Goal: Book appointment/travel/reservation

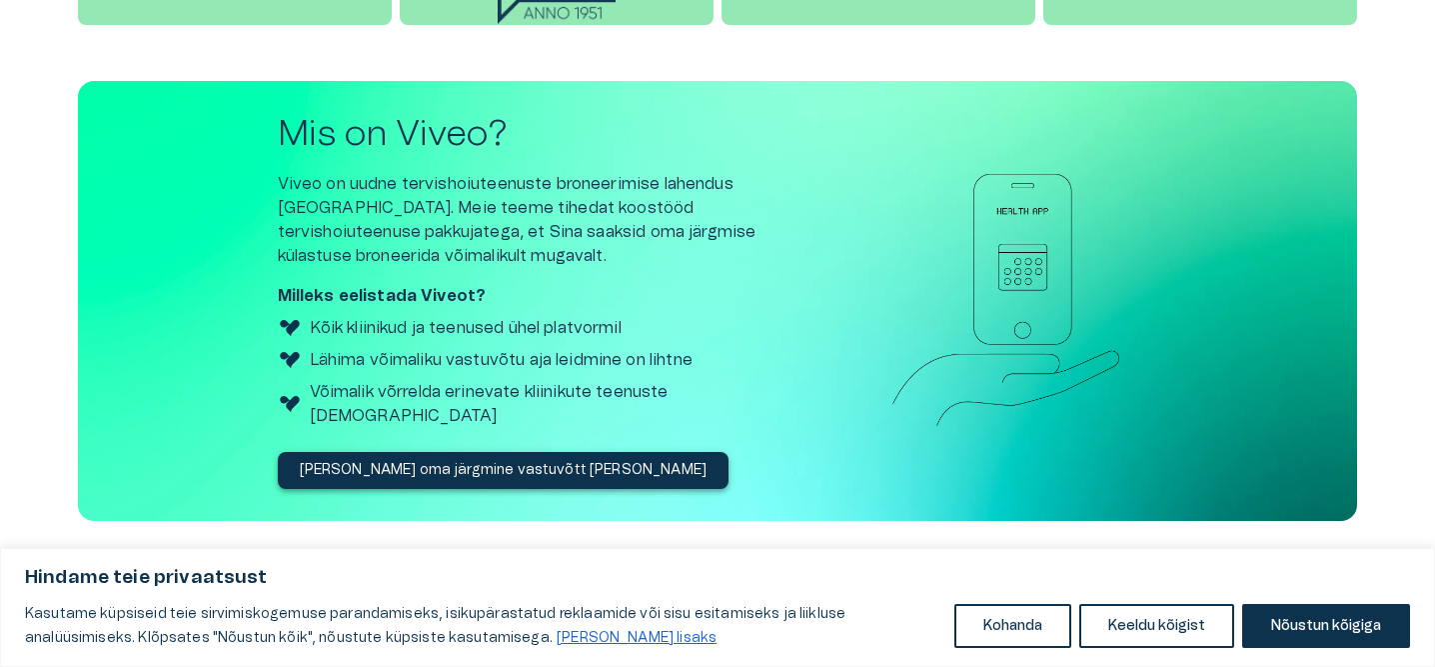
scroll to position [2607, 0]
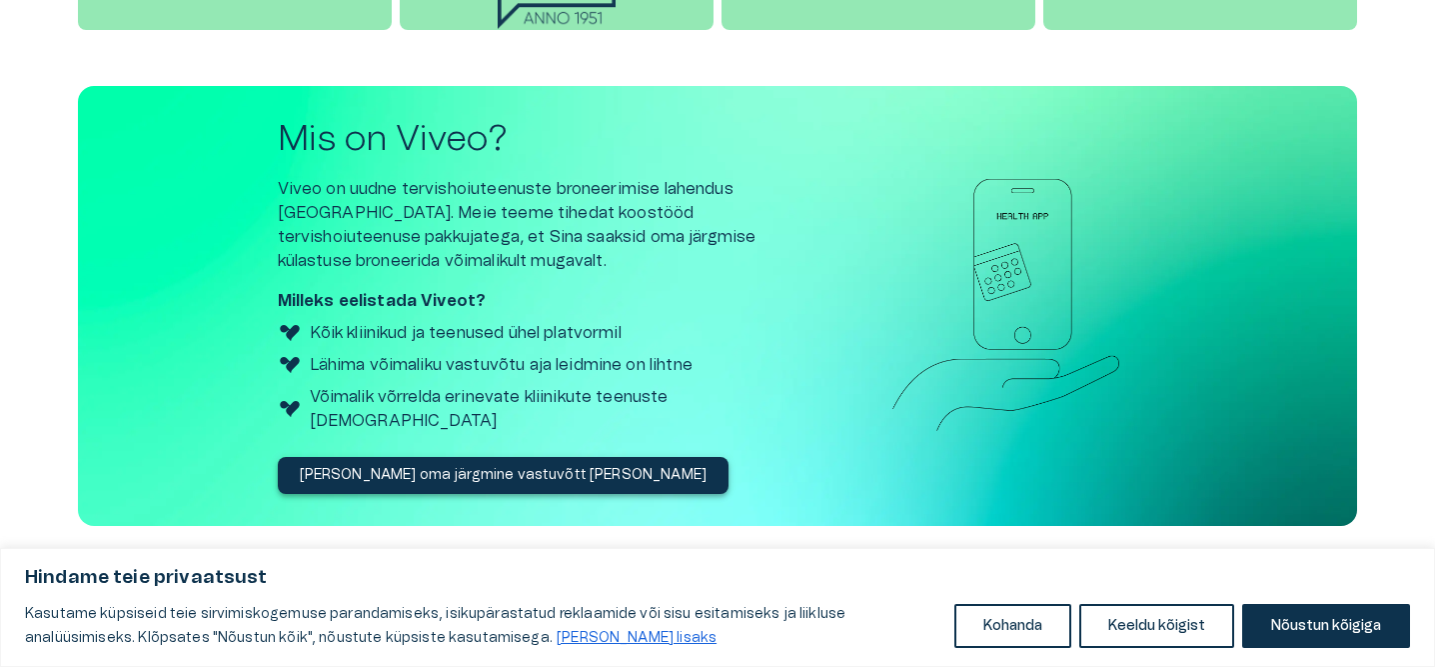
click at [293, 364] on img at bounding box center [290, 365] width 24 height 24
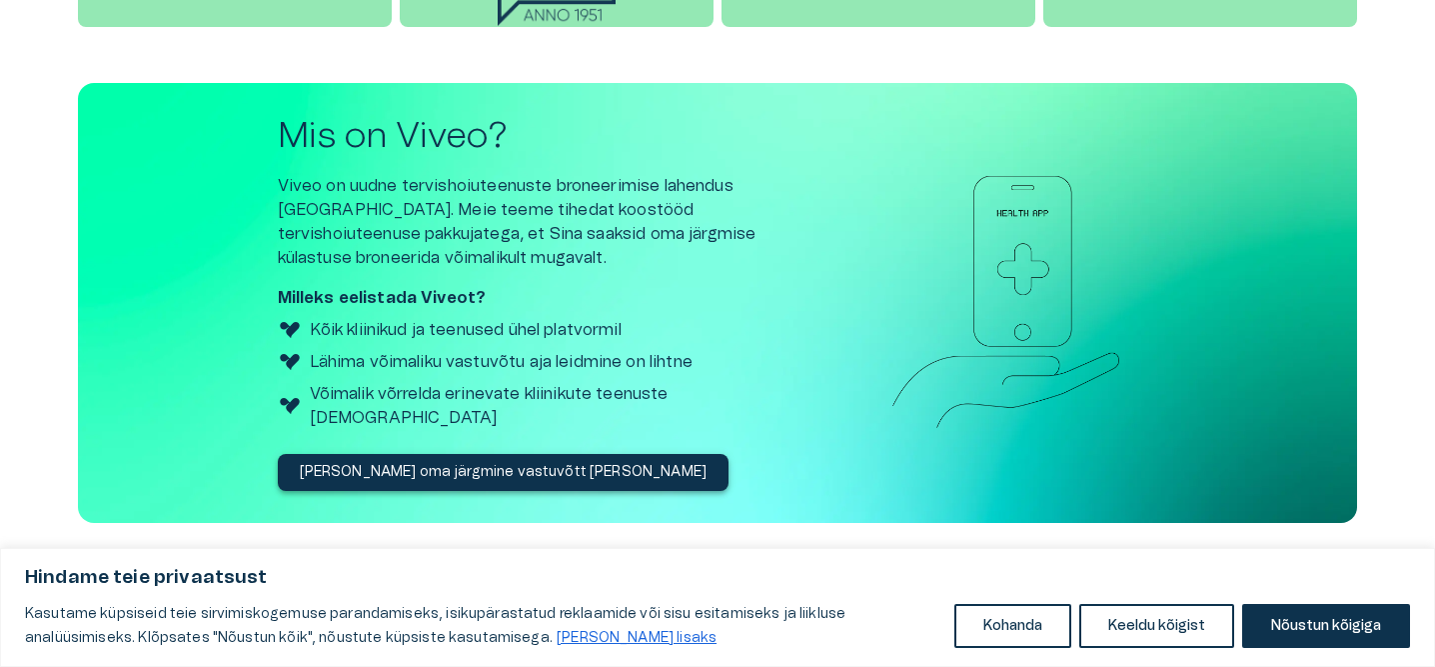
scroll to position [2612, 0]
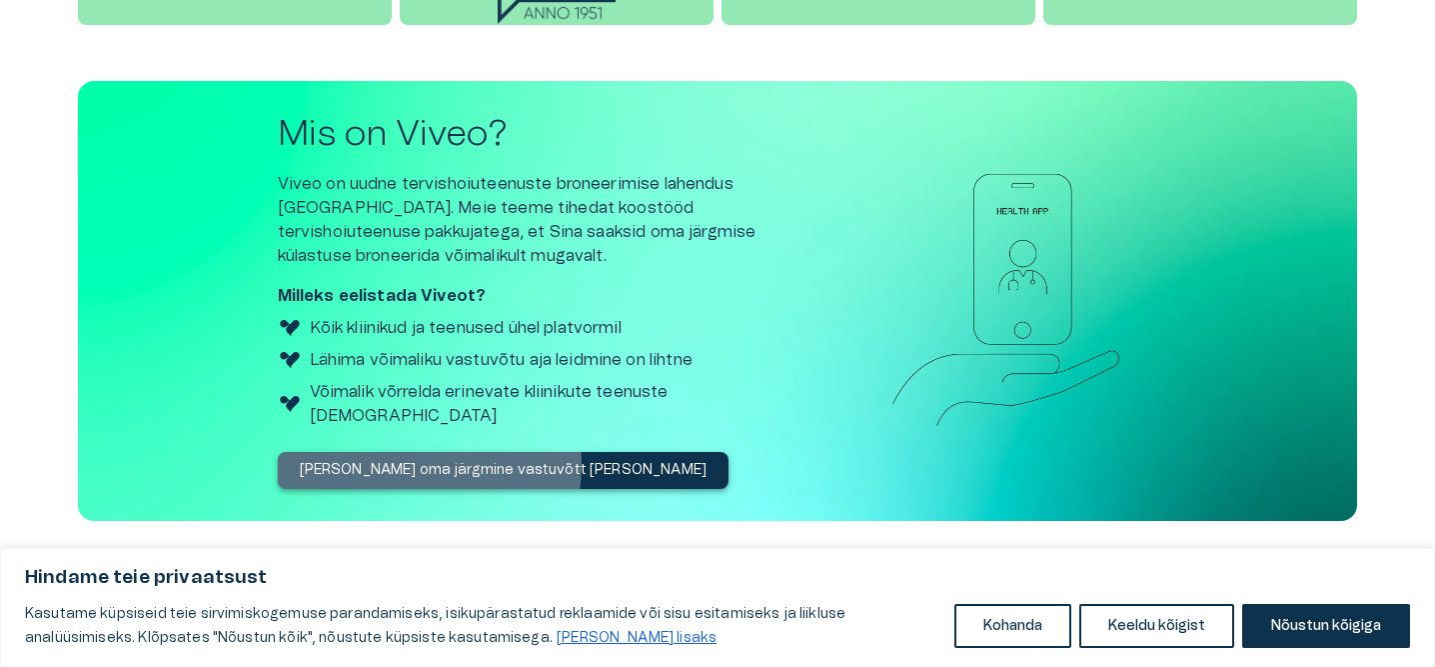
click at [406, 460] on p "[PERSON_NAME] oma järgmine vastuvõtt [PERSON_NAME]" at bounding box center [504, 470] width 408 height 21
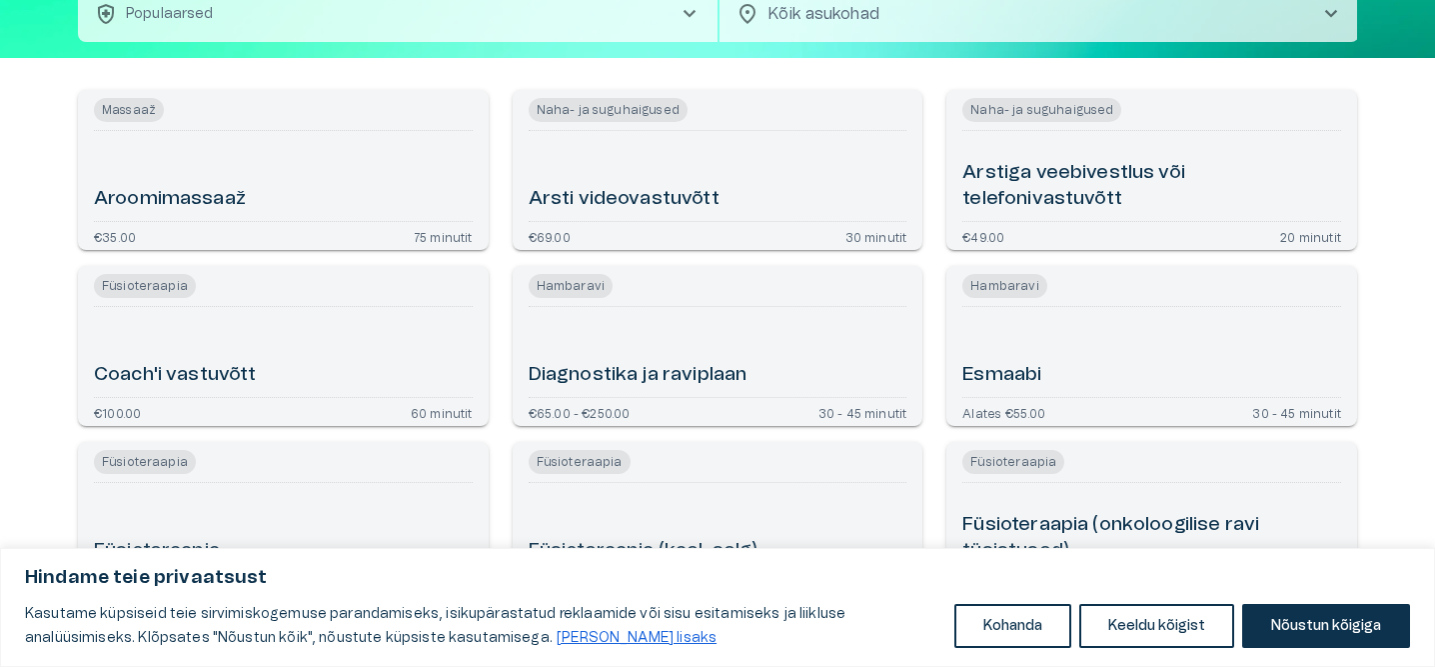
scroll to position [139, 0]
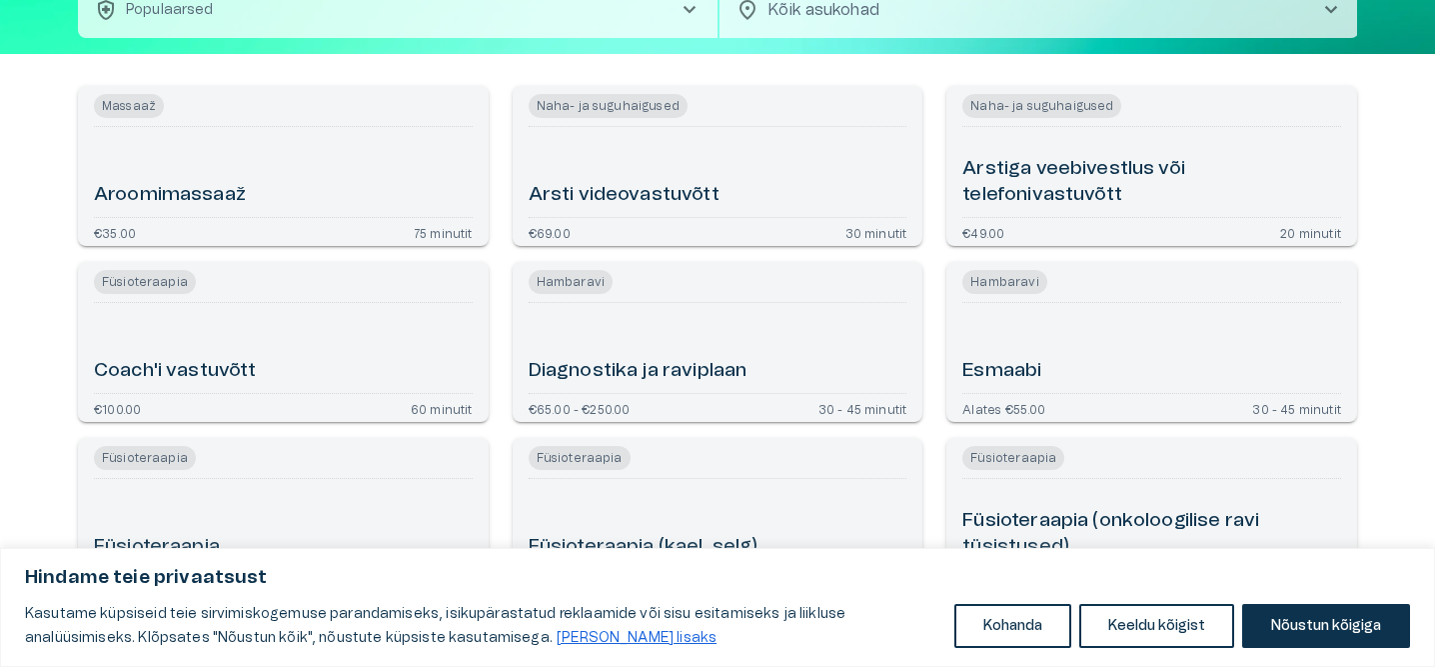
click at [1007, 371] on h6 "Esmaabi" at bounding box center [1002, 371] width 79 height 27
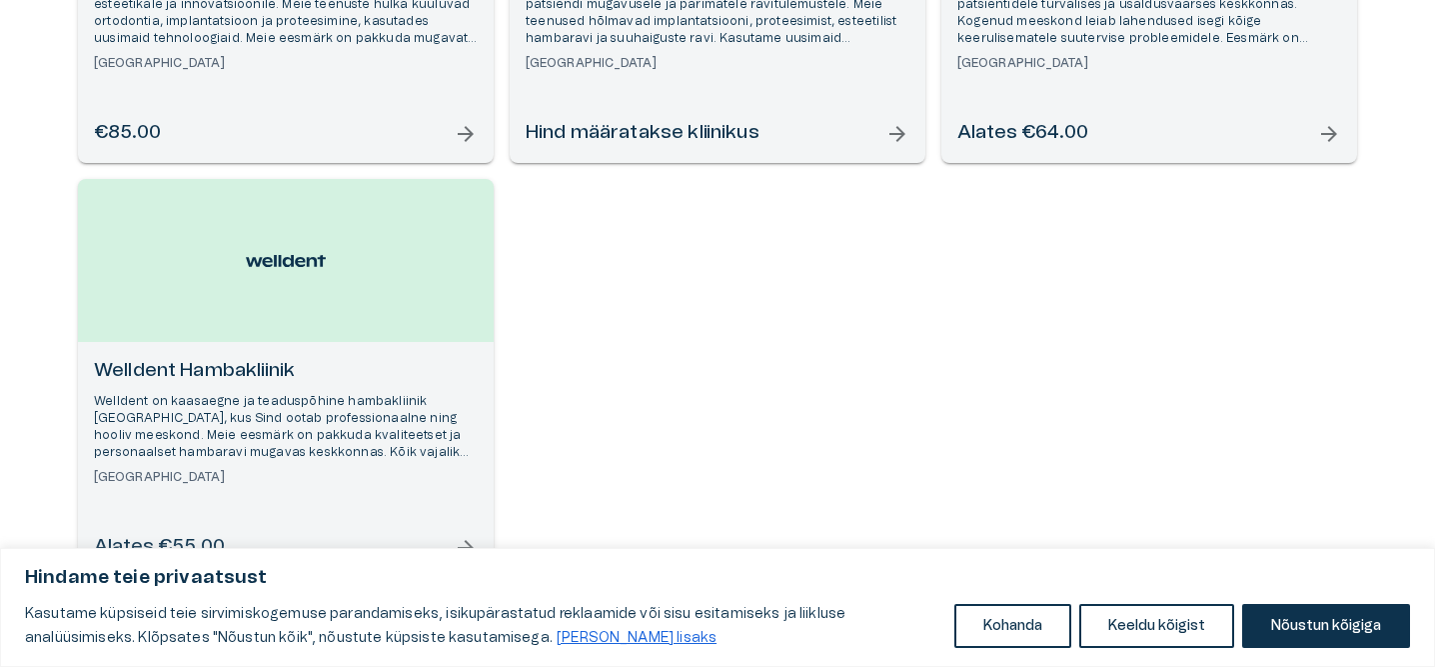
scroll to position [276, 0]
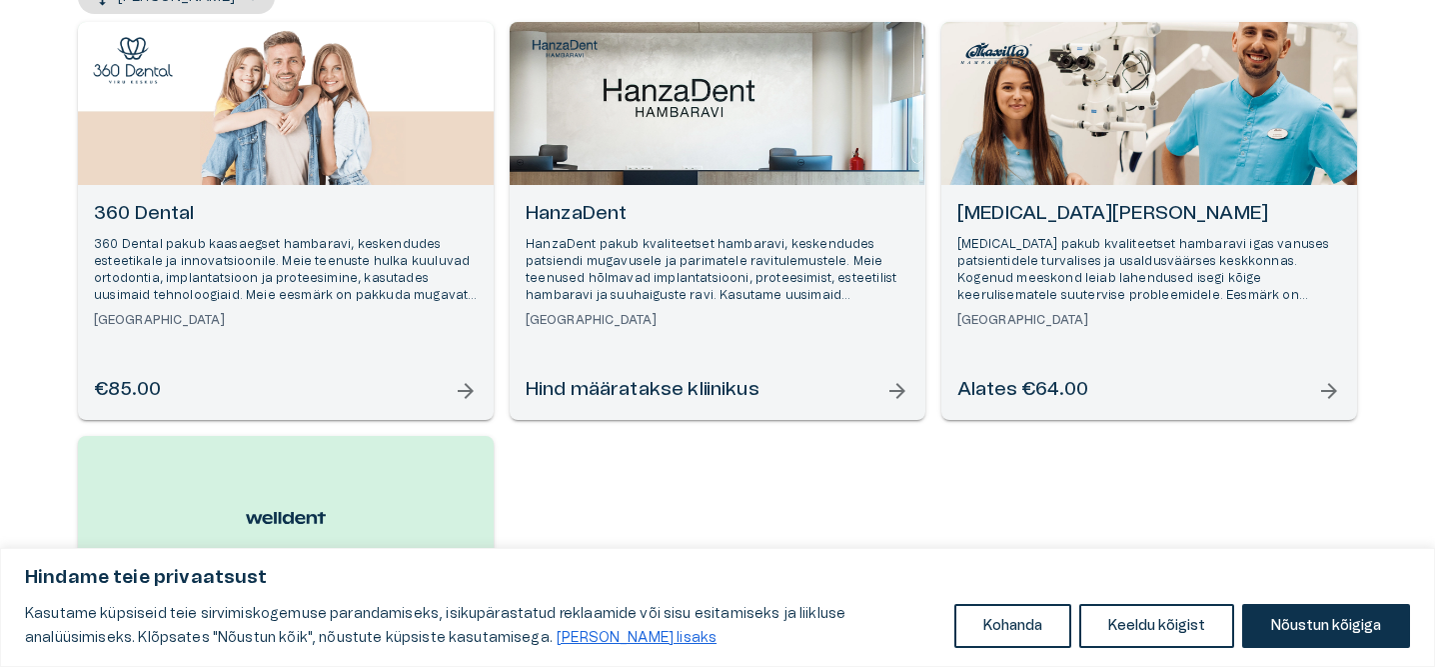
click at [148, 211] on h6 "360 Dental" at bounding box center [286, 214] width 384 height 27
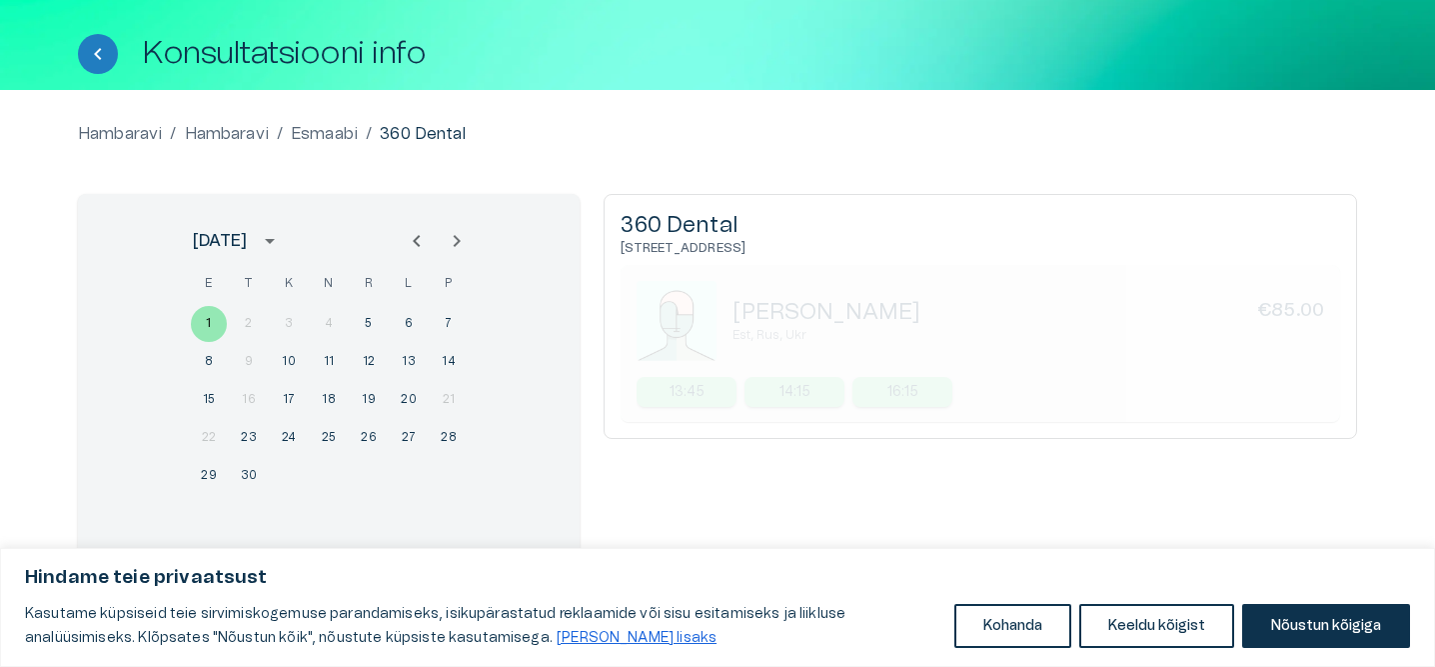
scroll to position [134, 0]
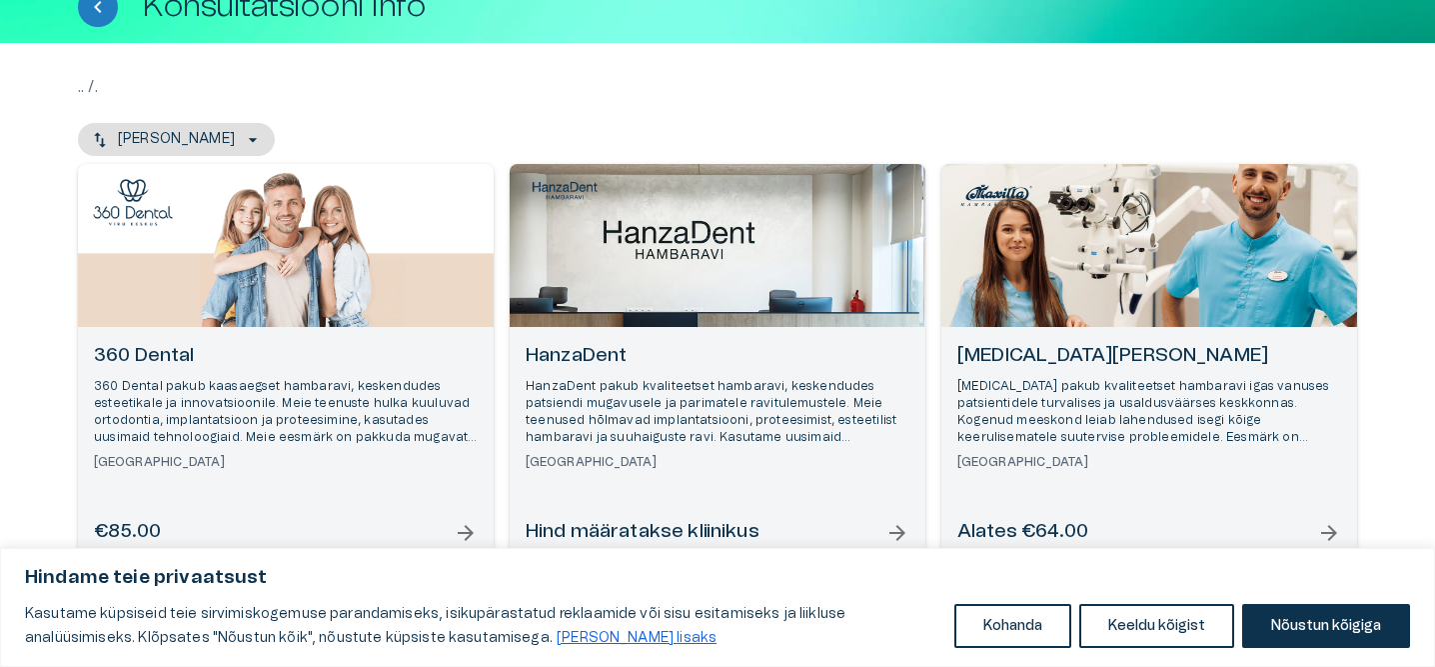
scroll to position [397, 0]
